Goal: Task Accomplishment & Management: Use online tool/utility

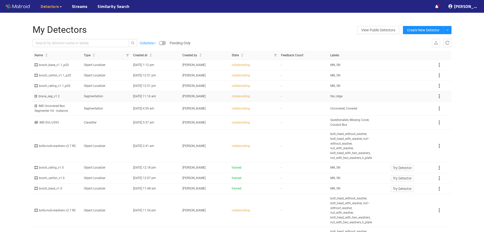
click at [352, 97] on td "tile, ridge" at bounding box center [352, 96] width 49 height 10
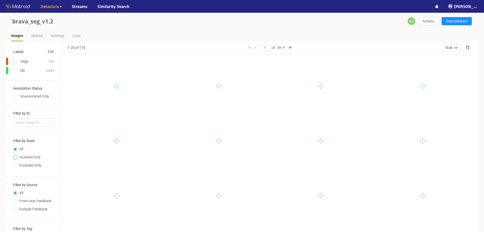
click at [15, 156] on input "Included Only" at bounding box center [15, 157] width 4 height 3
radio input "true"
radio input "false"
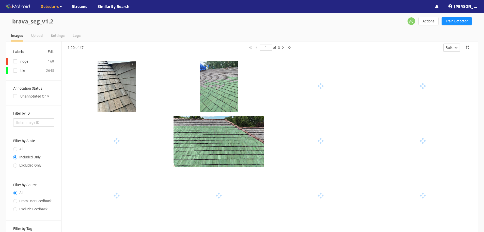
click at [207, 143] on div at bounding box center [219, 141] width 91 height 51
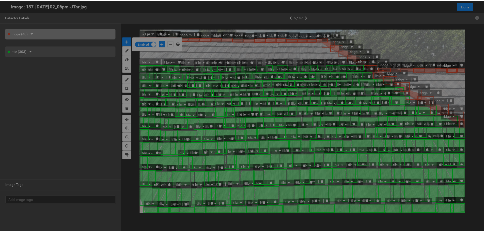
scroll to position [229, 0]
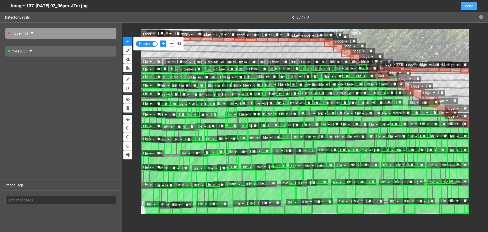
click at [471, 6] on span "Done" at bounding box center [469, 6] width 8 height 6
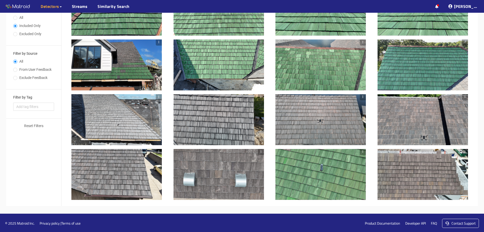
scroll to position [132, 0]
